Goal: Information Seeking & Learning: Check status

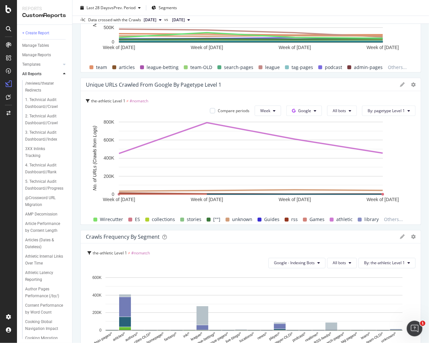
scroll to position [354, 0]
